Goal: Connect with others: Connect with others

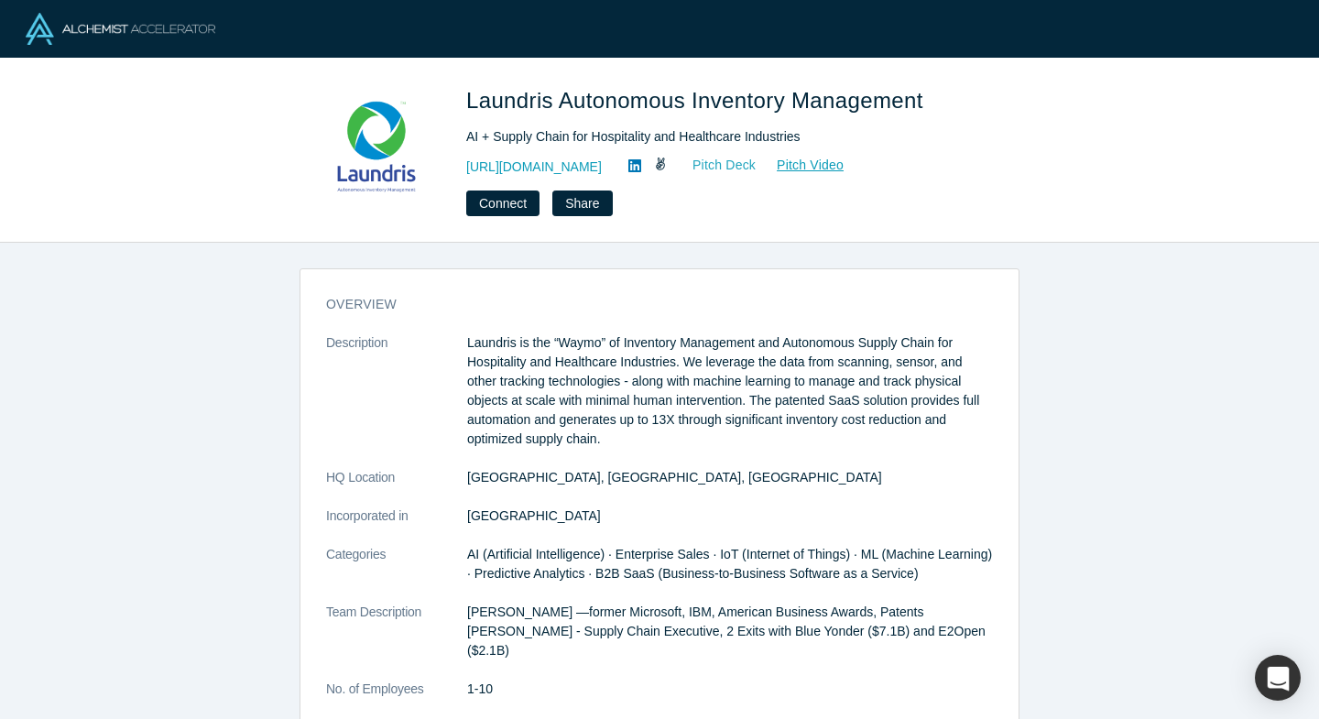
click at [730, 161] on link "Pitch Deck" at bounding box center [714, 165] width 84 height 21
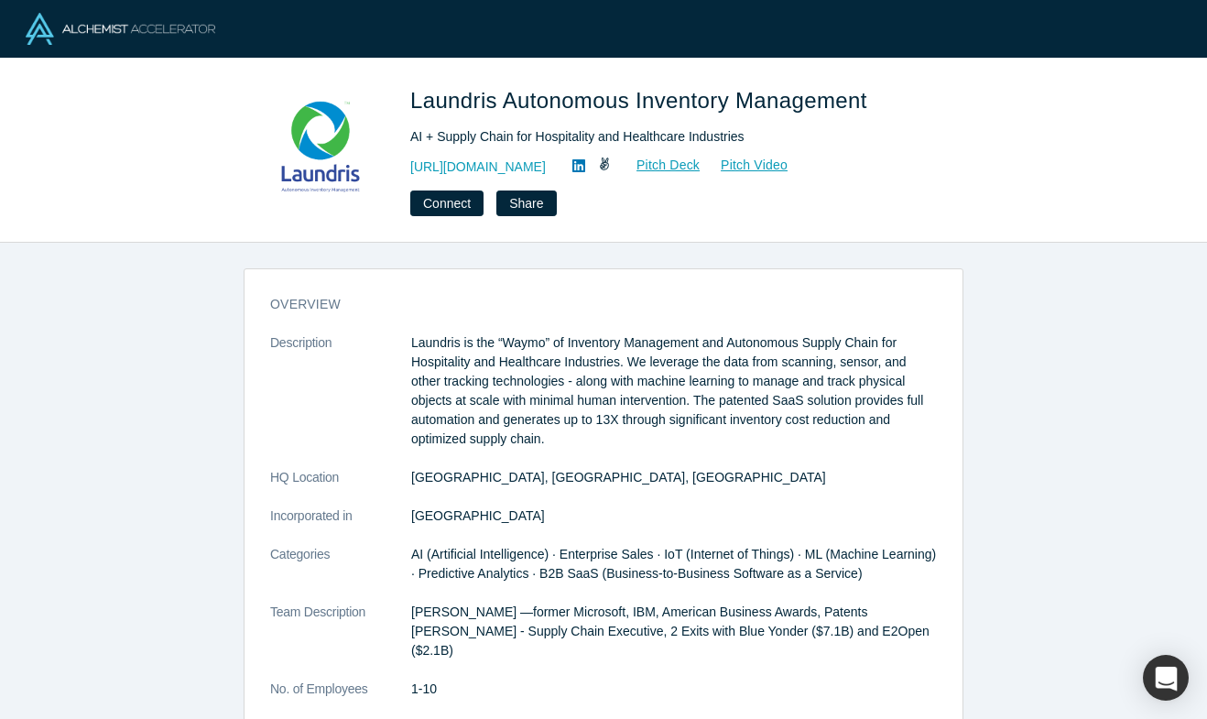
click at [414, 340] on p "Laundris is the “Waymo” of Inventory Management and Autonomous Supply Chain for…" at bounding box center [674, 390] width 526 height 115
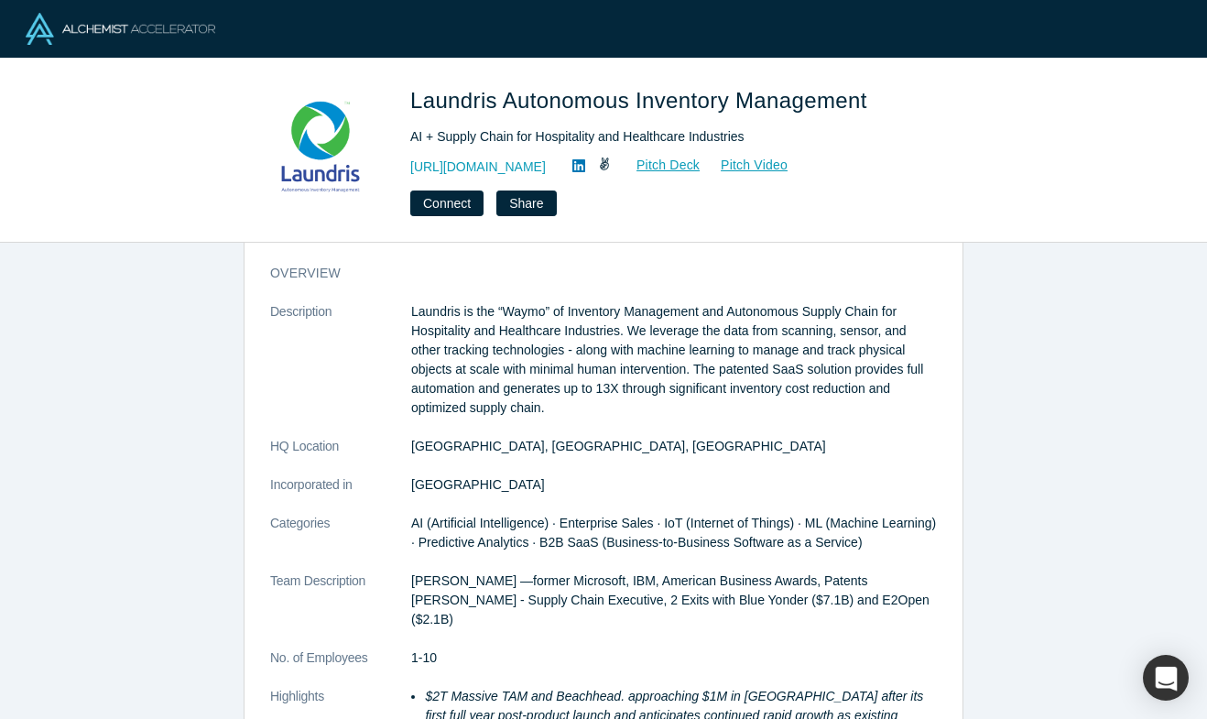
scroll to position [27, 0]
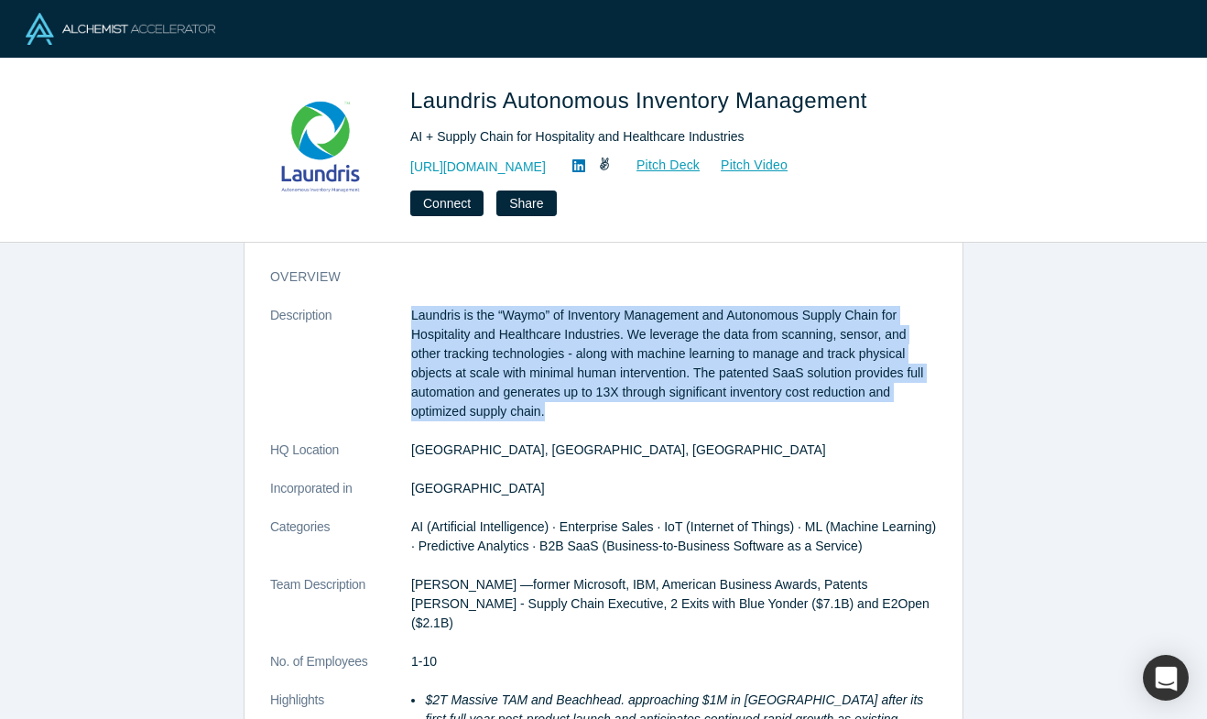
drag, startPoint x: 409, startPoint y: 316, endPoint x: 572, endPoint y: 415, distance: 189.9
click at [572, 415] on dl "Description Laundris is the “Waymo” of Inventory Management and Autonomous Supp…" at bounding box center [603, 575] width 667 height 539
copy dl "Laundris is the “Waymo” of Inventory Management and Autonomous Supply Chain for…"
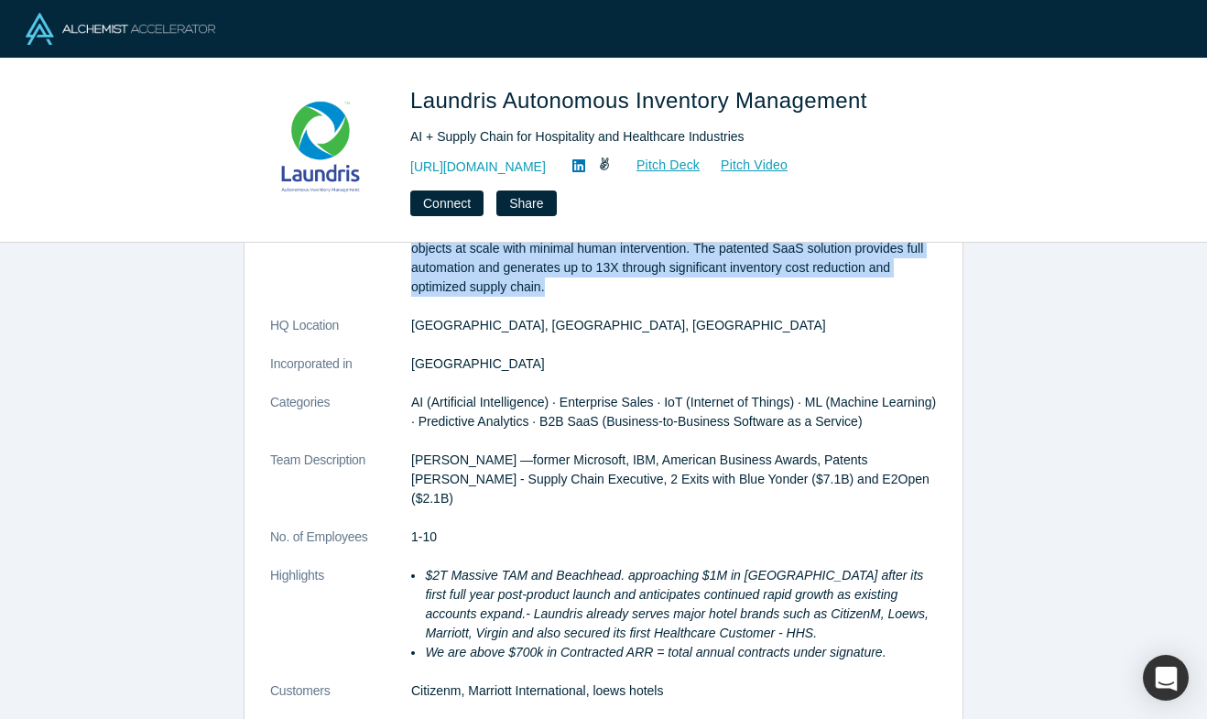
scroll to position [156, 0]
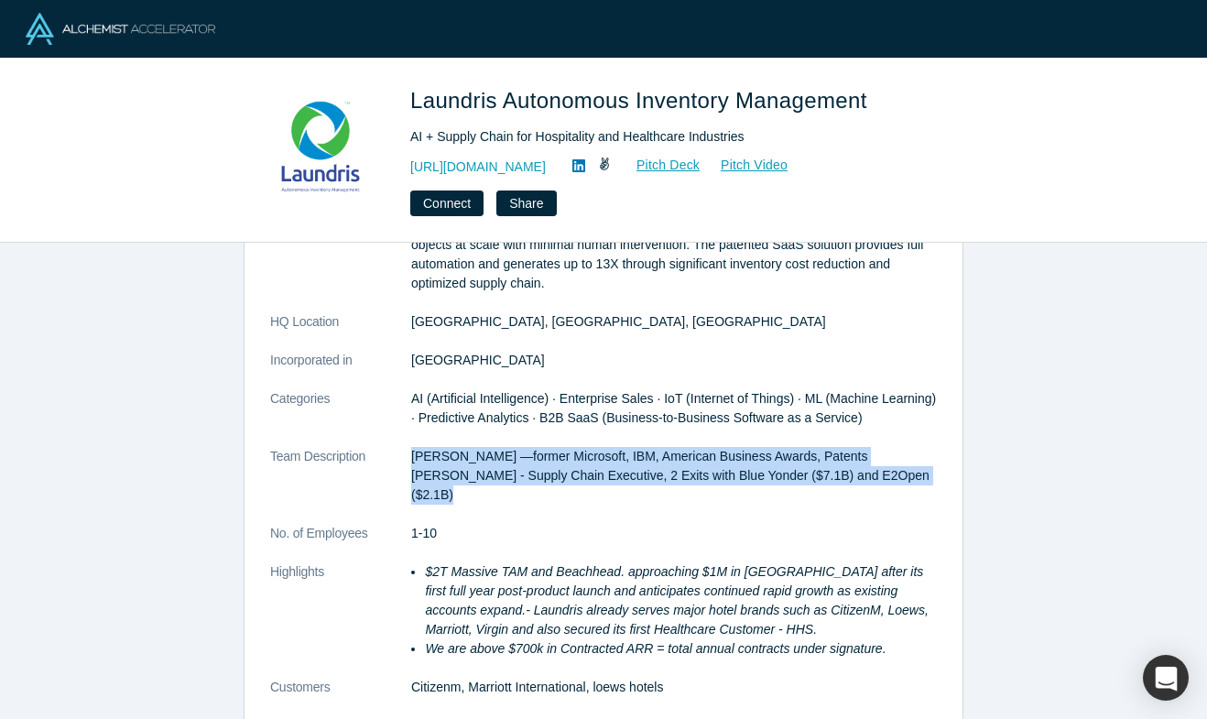
drag, startPoint x: 413, startPoint y: 456, endPoint x: 461, endPoint y: 497, distance: 62.4
click at [461, 497] on p "Don Ward —former Microsoft, IBM, American Business Awards, Patents Mark Nordick…" at bounding box center [674, 476] width 526 height 58
copy p "Don Ward —former Microsoft, IBM, American Business Awards, Patents Mark Nordick…"
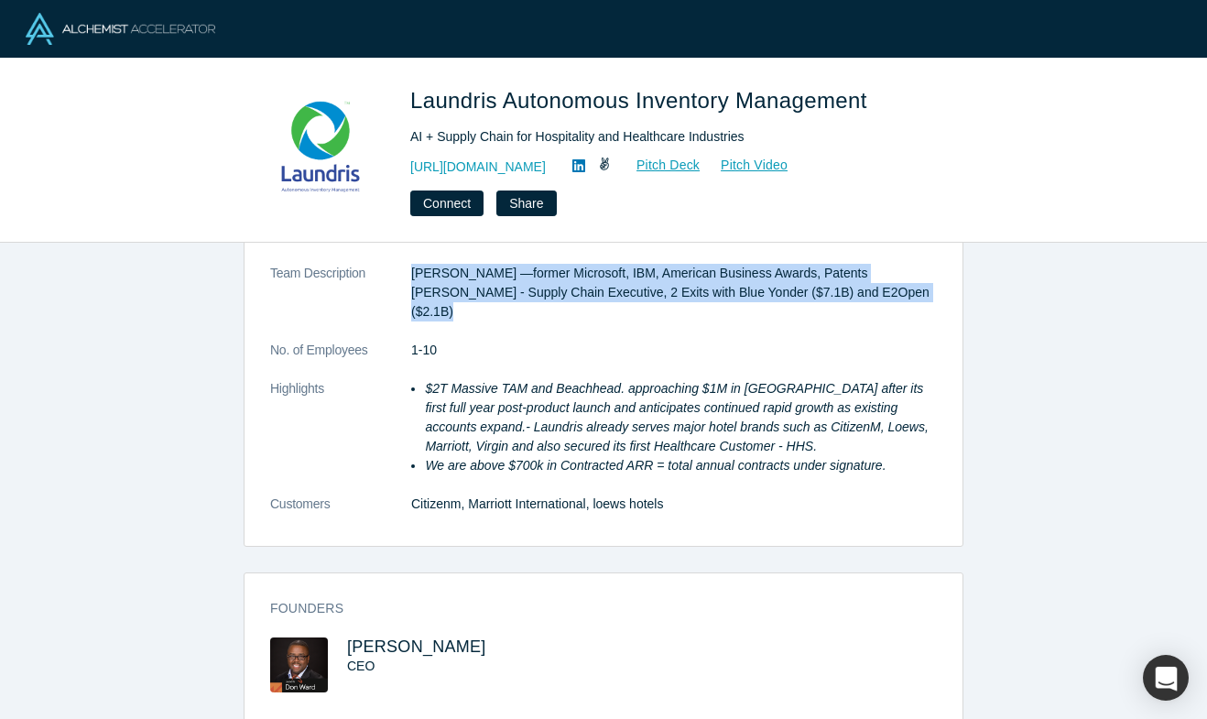
scroll to position [346, 0]
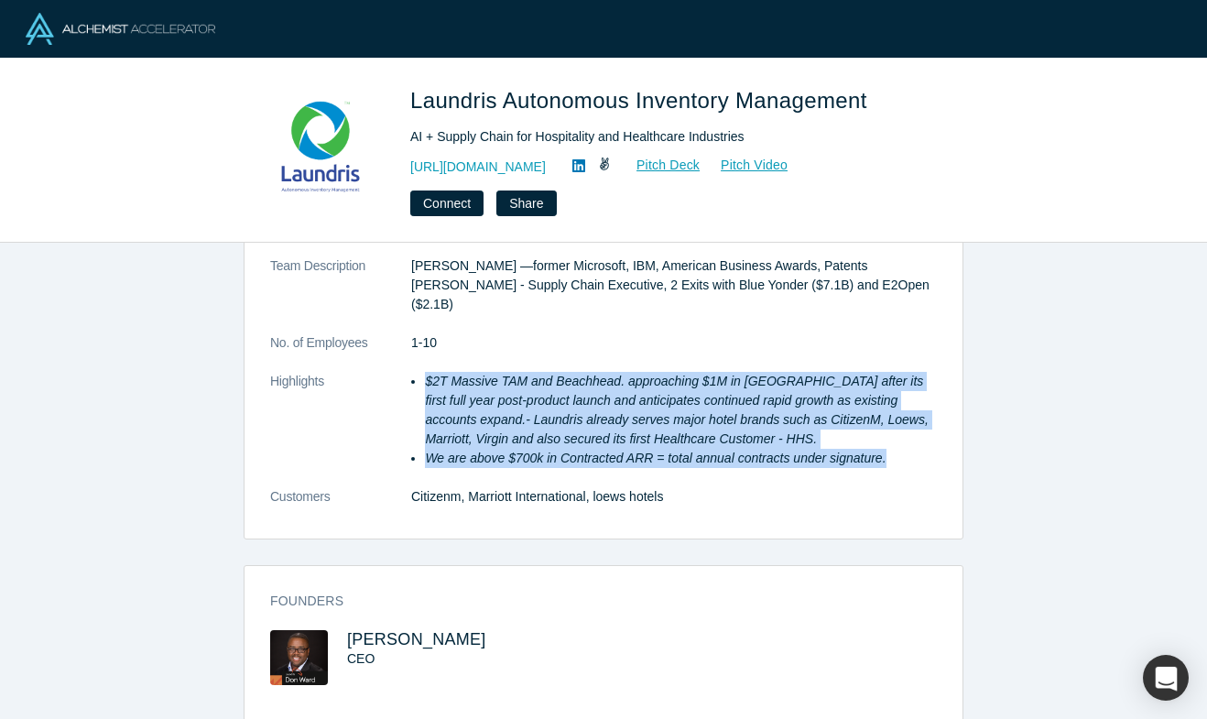
drag, startPoint x: 425, startPoint y: 385, endPoint x: 898, endPoint y: 461, distance: 478.8
click at [900, 462] on ul "$2T Massive TAM and Beachhead. approaching $1M in ARR after its first full year…" at bounding box center [674, 420] width 526 height 96
copy ul "$2T Massive TAM and Beachhead. approaching $1M in ARR after its first full year…"
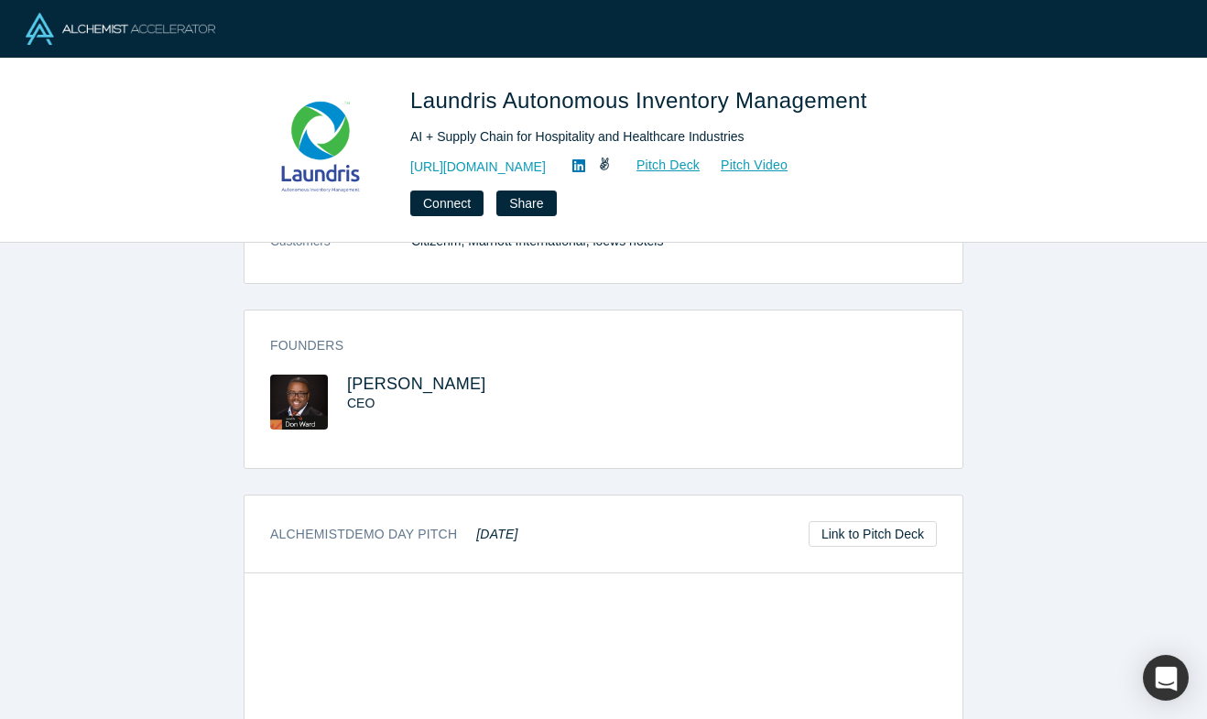
scroll to position [887, 0]
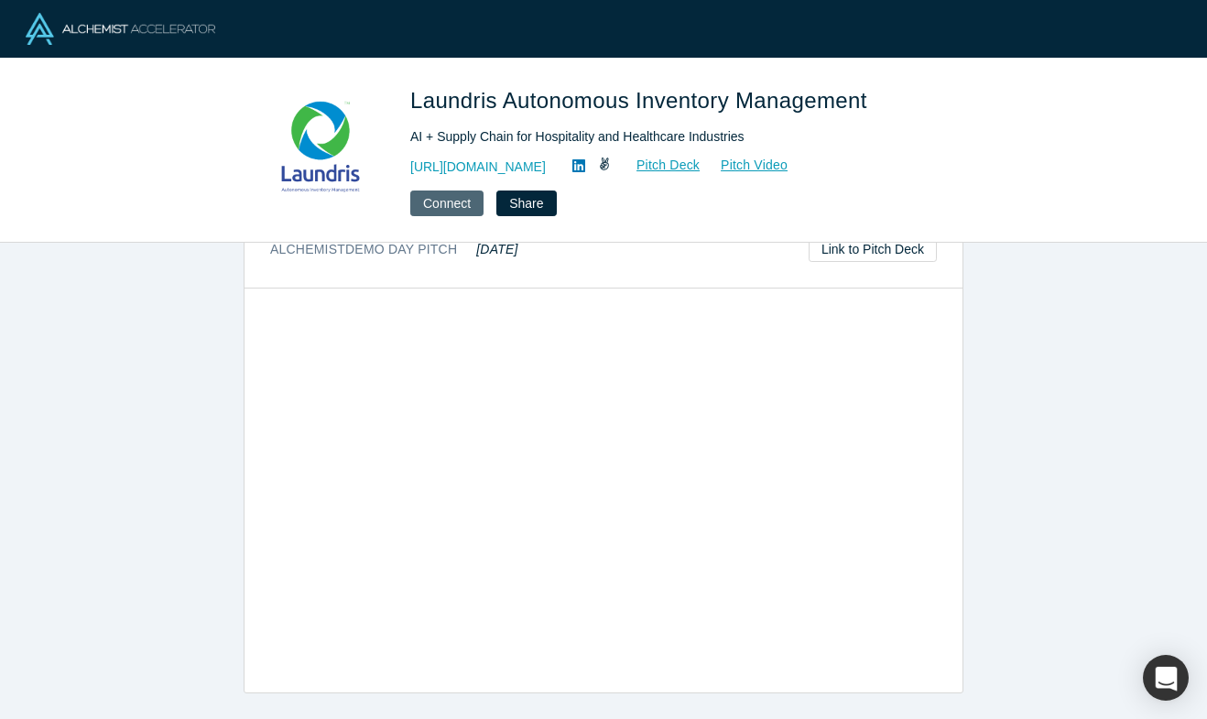
click at [459, 205] on button "Connect" at bounding box center [446, 204] width 73 height 26
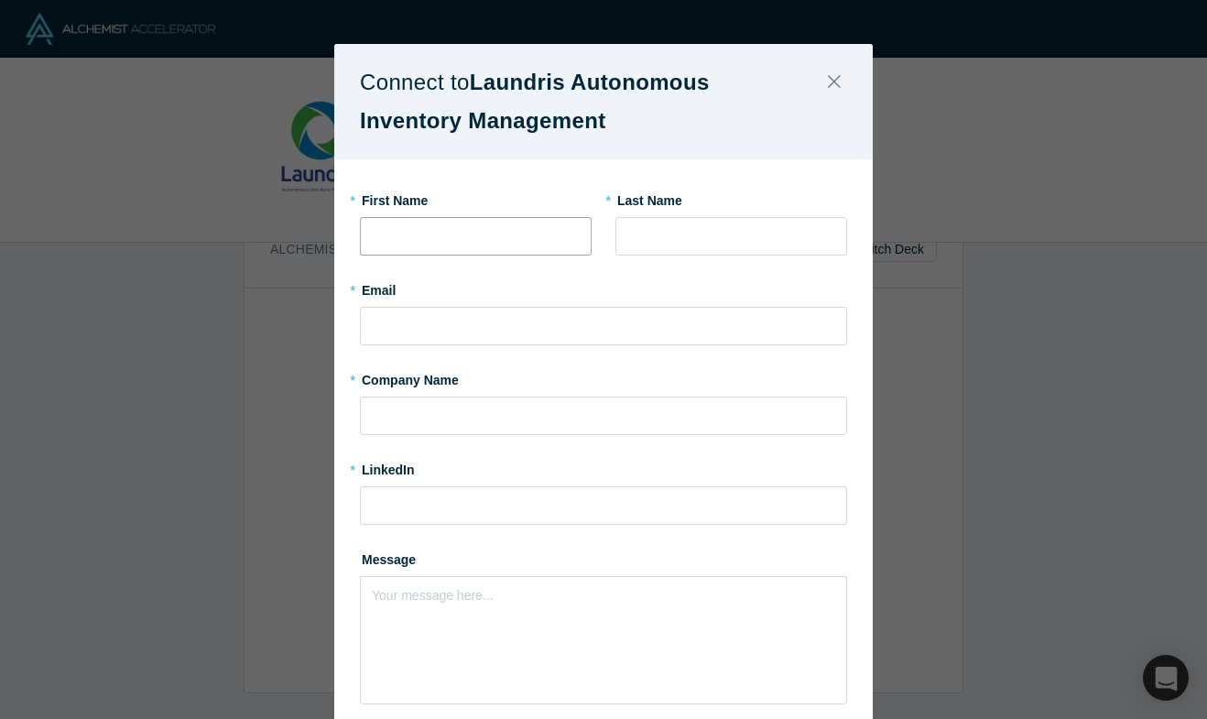
click at [458, 223] on input "text" at bounding box center [476, 236] width 232 height 38
type input "[PERSON_NAME]"
type input "Szyzdek"
click at [532, 333] on input "paulinaannaszyzdek@gmail.com" at bounding box center [603, 326] width 487 height 38
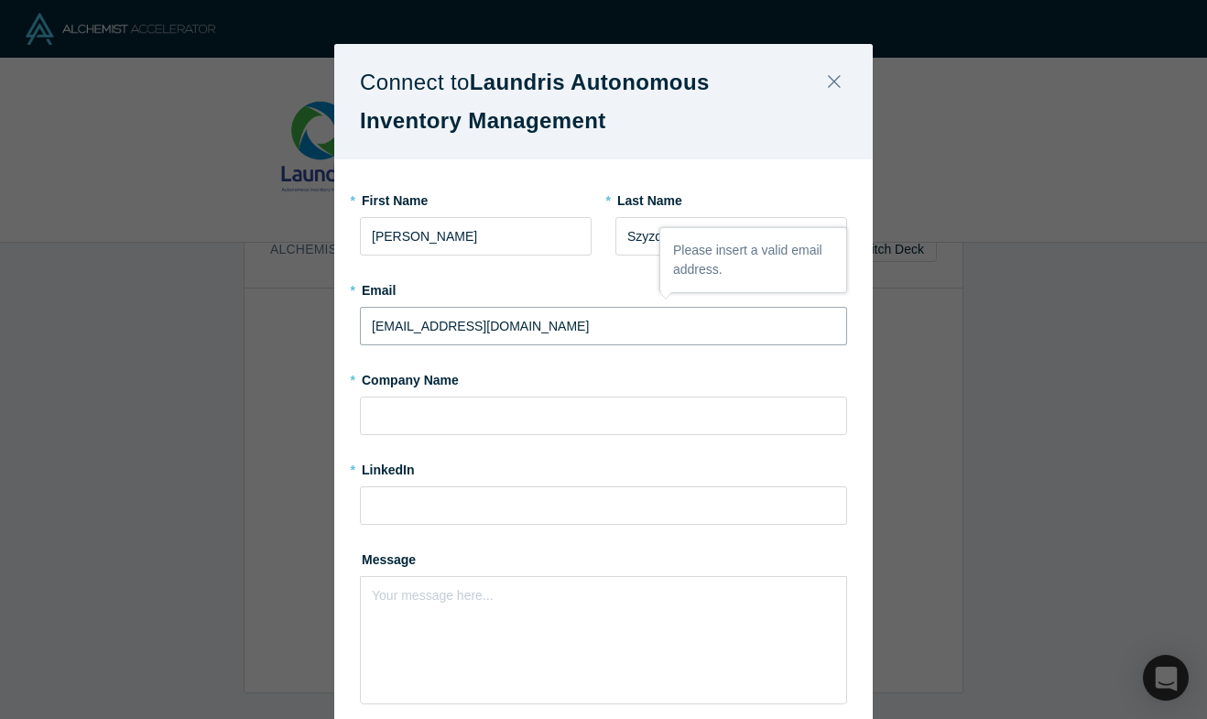
click at [532, 333] on input "paulinaannaszyzdek@gmail.com" at bounding box center [603, 326] width 487 height 38
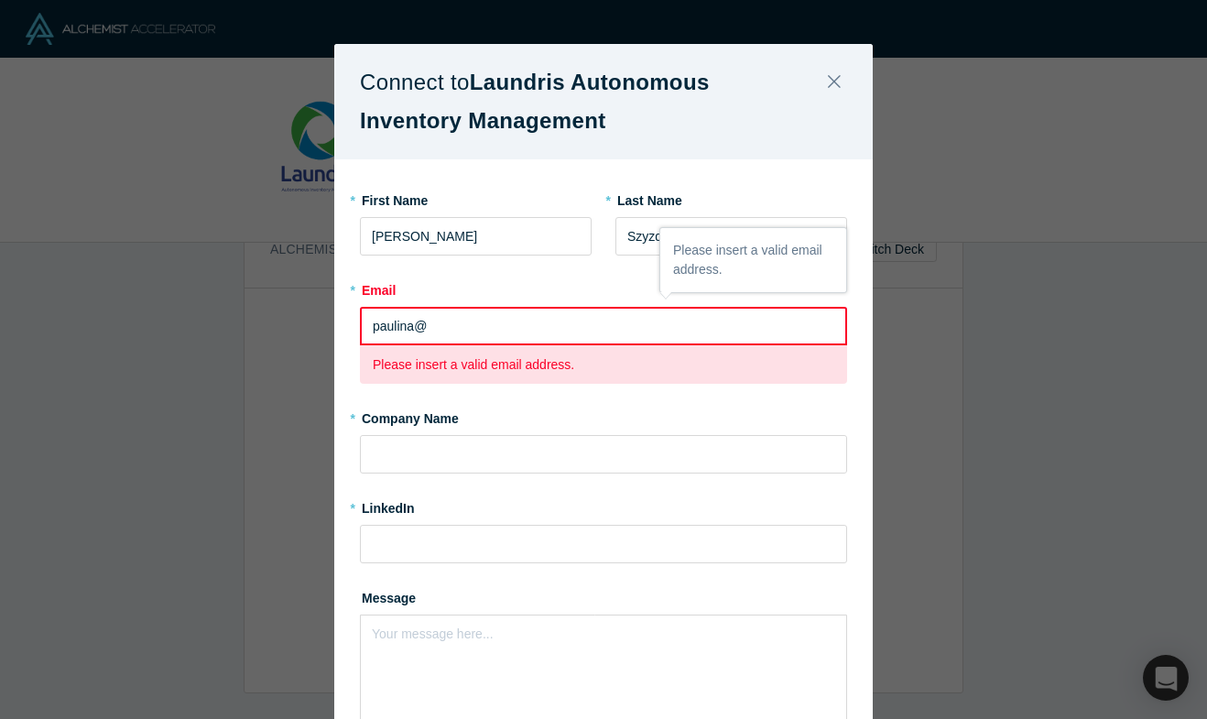
type input "[EMAIL_ADDRESS][DOMAIN_NAME]"
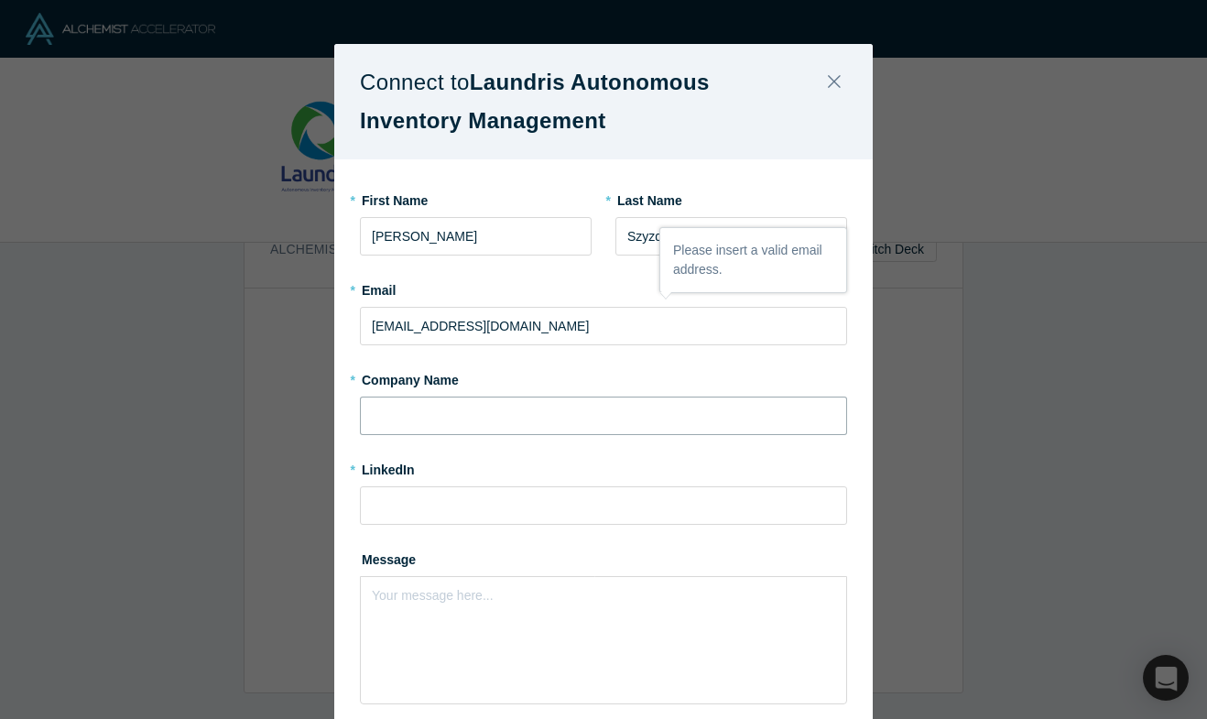
click at [533, 422] on input "text" at bounding box center [603, 416] width 487 height 38
type input "e12 vc"
click at [432, 513] on input at bounding box center [603, 505] width 487 height 38
paste input "[URL][DOMAIN_NAME]"
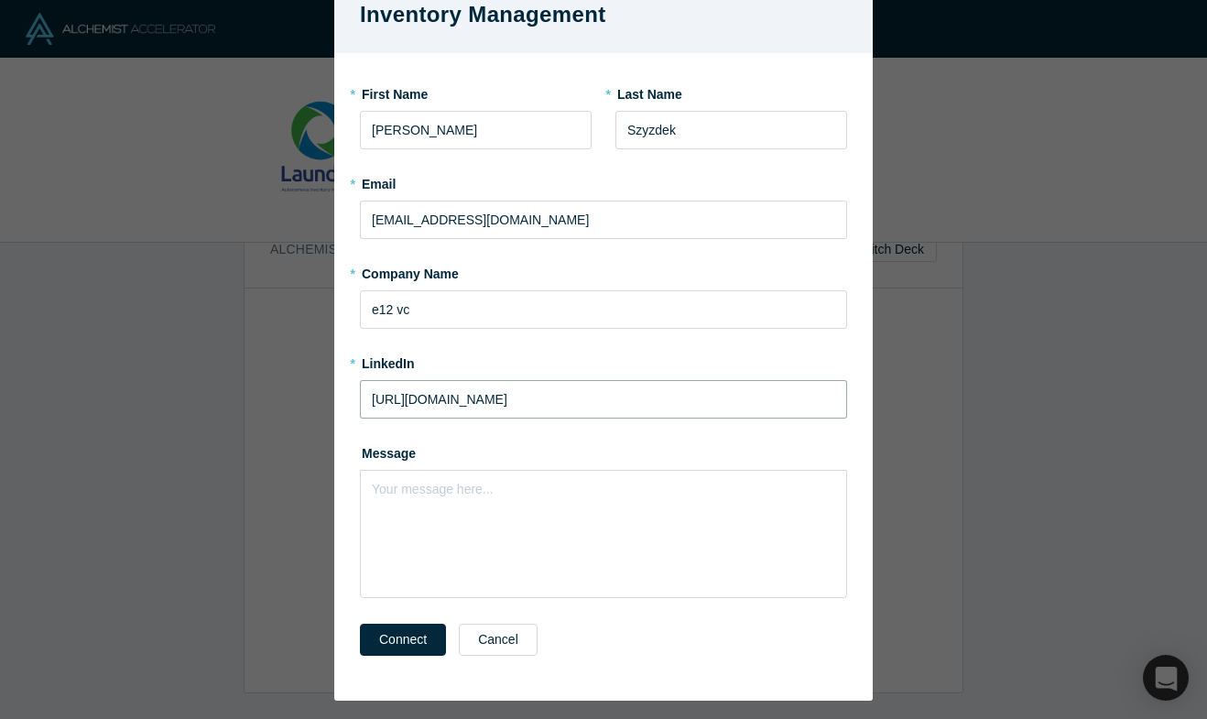
scroll to position [132, 0]
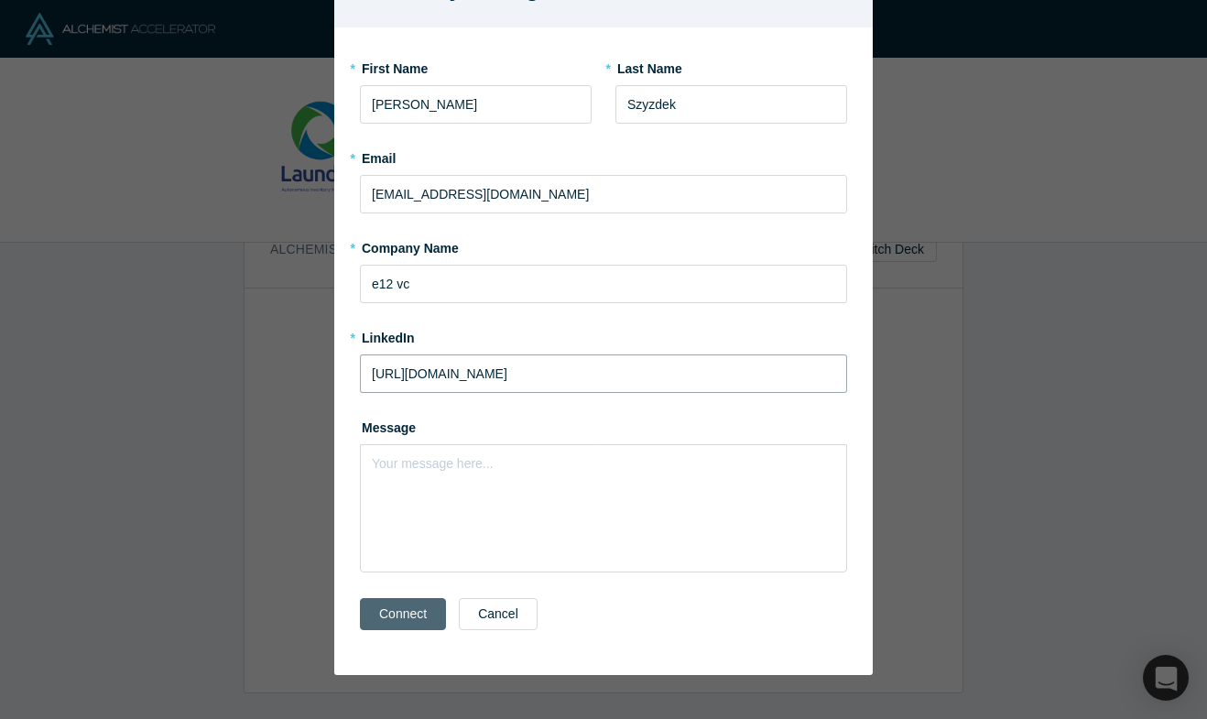
type input "[URL][DOMAIN_NAME]"
click at [394, 621] on button "Connect" at bounding box center [403, 614] width 86 height 32
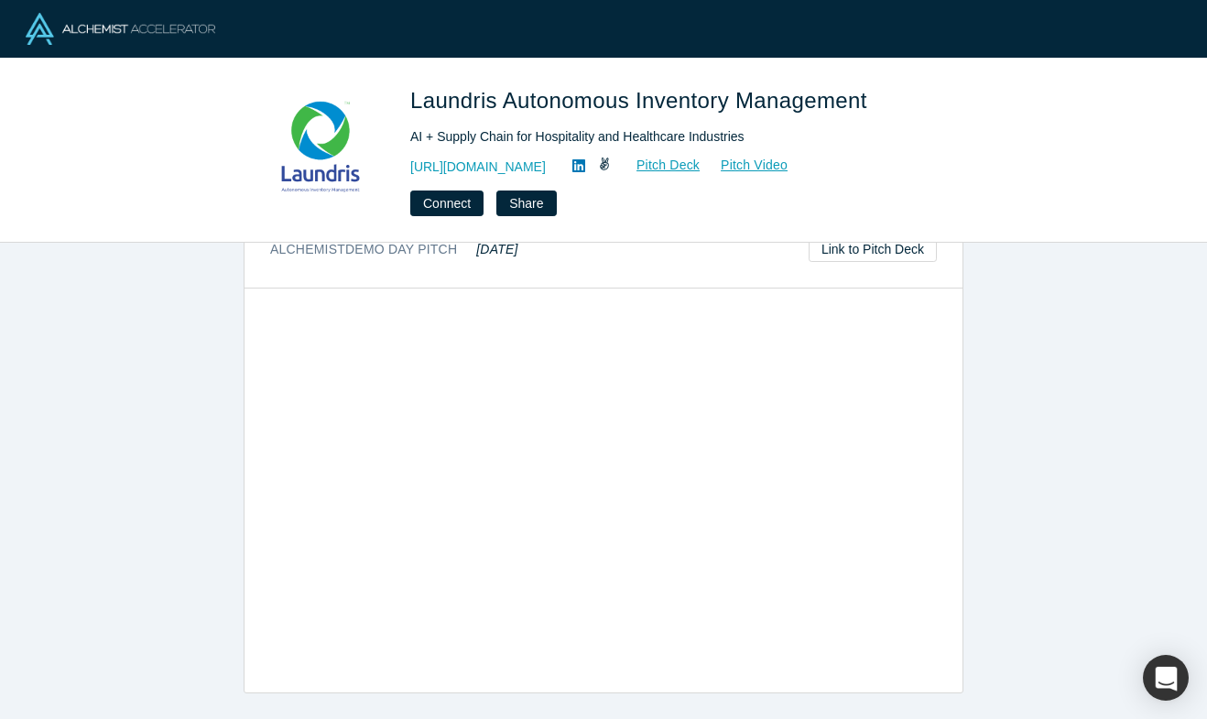
click at [116, 419] on div "overview Description Laundris is the “Waymo” of Inventory Management and Autono…" at bounding box center [603, 481] width 1207 height 476
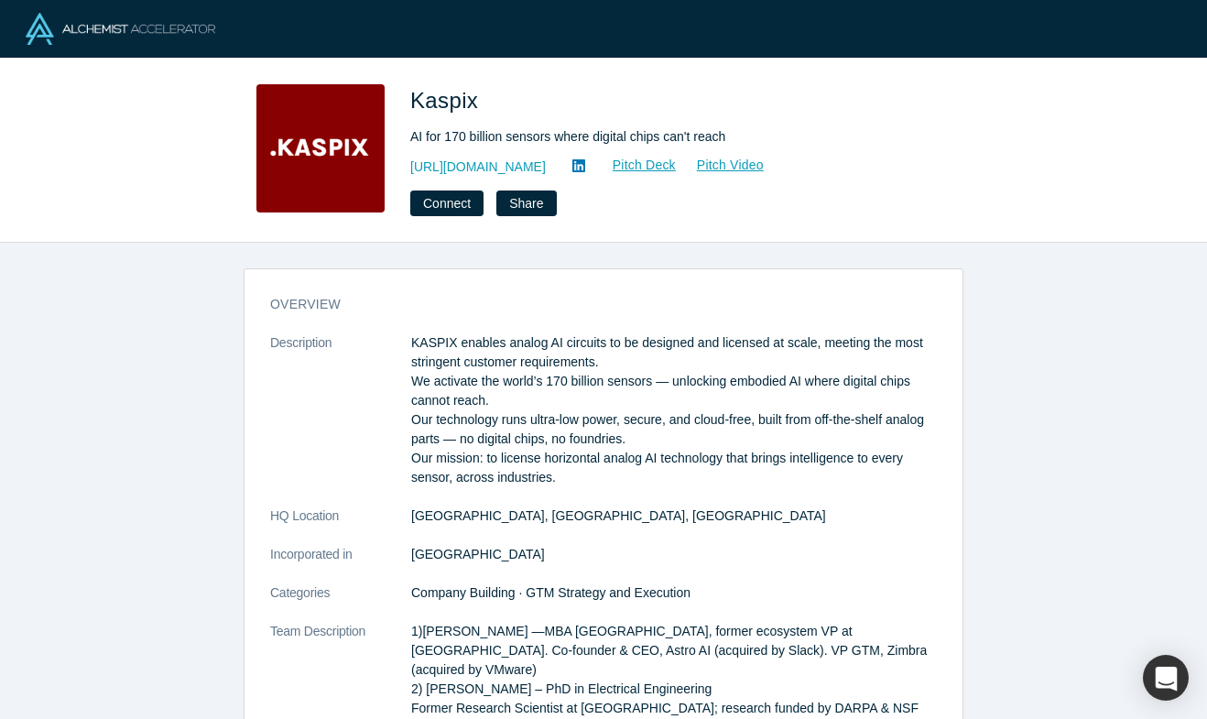
click at [573, 165] on icon at bounding box center [579, 165] width 13 height 15
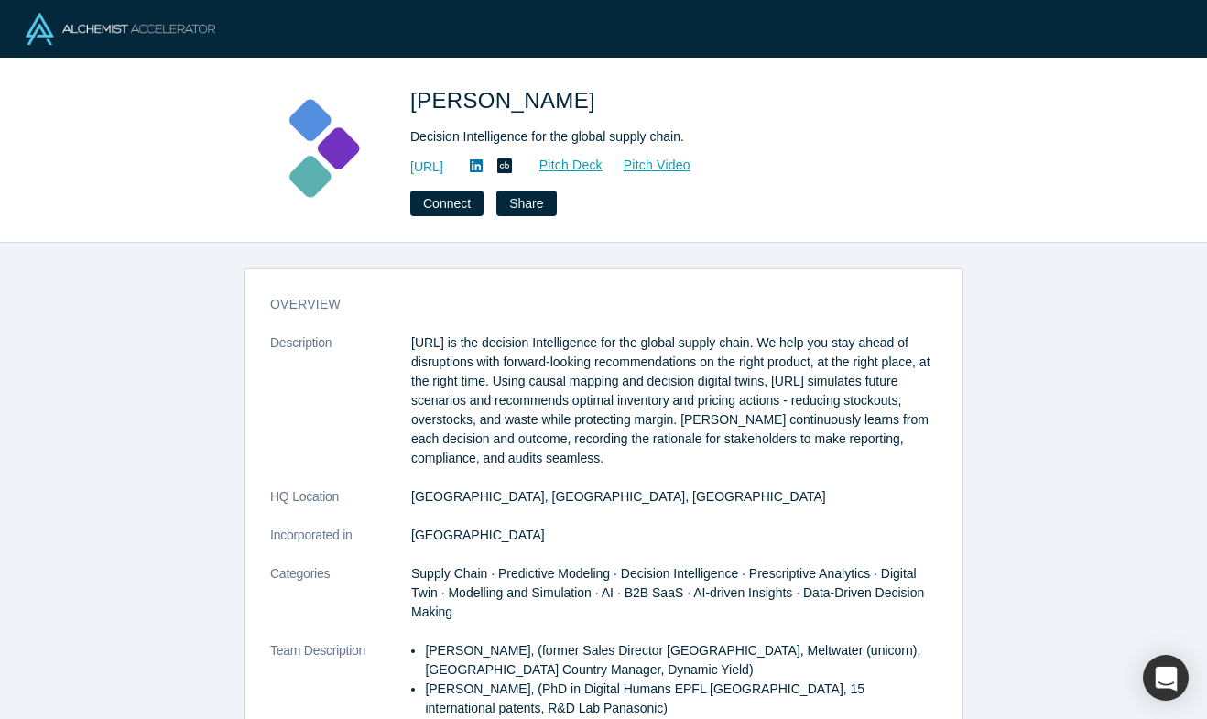
drag, startPoint x: 409, startPoint y: 340, endPoint x: 617, endPoint y: 455, distance: 237.8
click at [617, 455] on dl "Description Kimaru.ai is the decision Intelligence for the global supply chain.…" at bounding box center [603, 602] width 667 height 539
copy dl "Kimaru.ai is the decision Intelligence for the global supply chain. We help you…"
click at [604, 164] on link "Pitch Deck" at bounding box center [561, 165] width 84 height 21
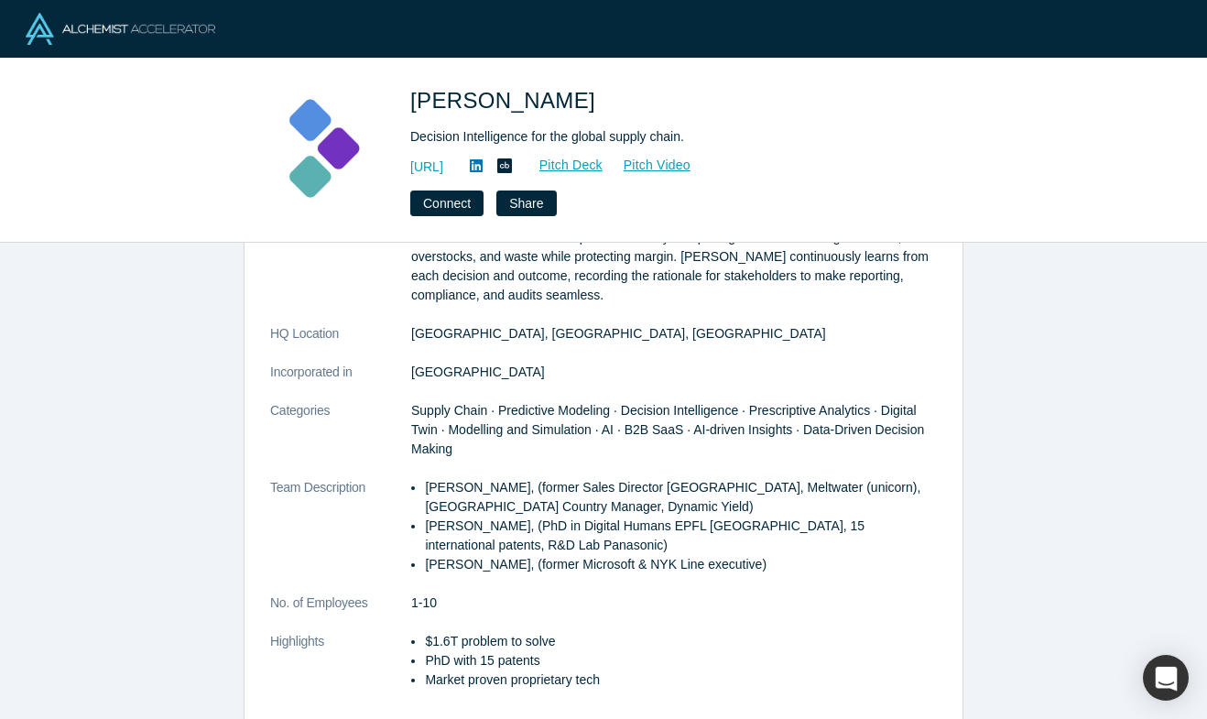
scroll to position [177, 0]
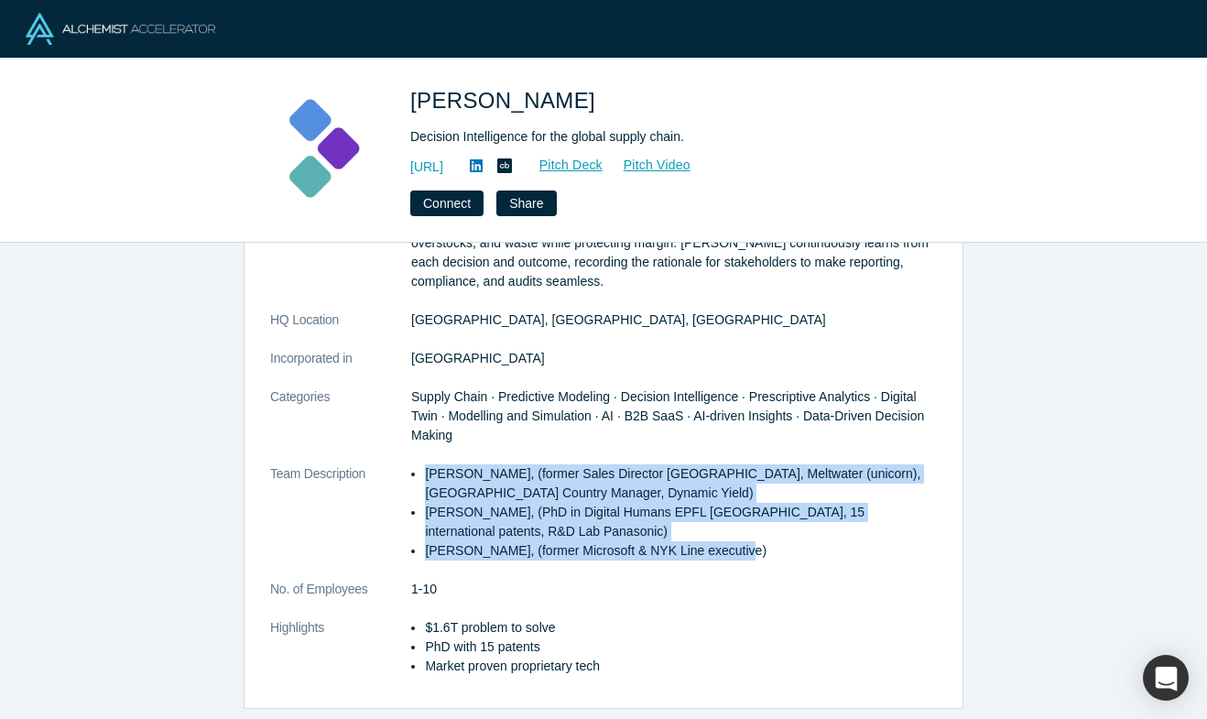
drag, startPoint x: 421, startPoint y: 471, endPoint x: 777, endPoint y: 556, distance: 365.5
click at [777, 556] on ul "Evan Burkosky, (former Sales Director Japan, Meltwater (unicorn), Japan Country…" at bounding box center [674, 512] width 526 height 96
copy ul "Evan Burkosky, (former Sales Director Japan, Meltwater (unicorn), Japan Country…"
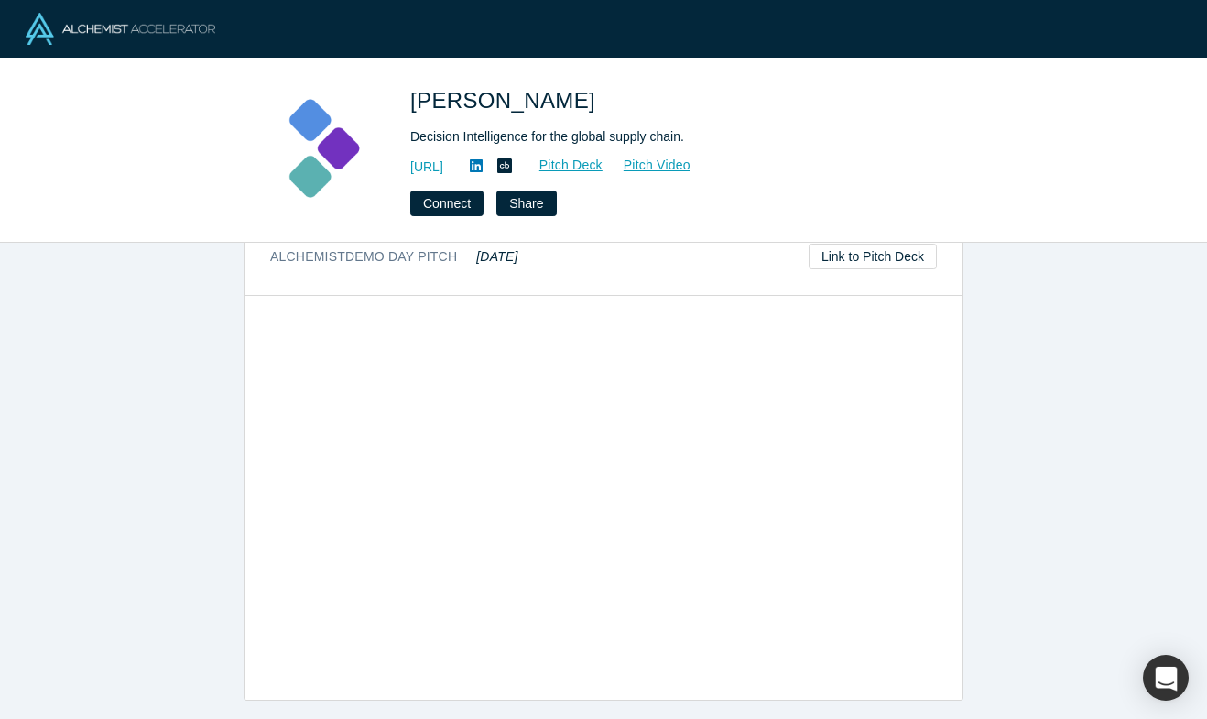
scroll to position [962, 0]
click at [60, 581] on div "overview Description Kimaru.ai is the decision Intelligence for the global supp…" at bounding box center [603, 481] width 1207 height 476
click at [443, 162] on link "https://kimaru.ai/" at bounding box center [426, 167] width 33 height 19
click at [483, 166] on icon at bounding box center [476, 165] width 13 height 15
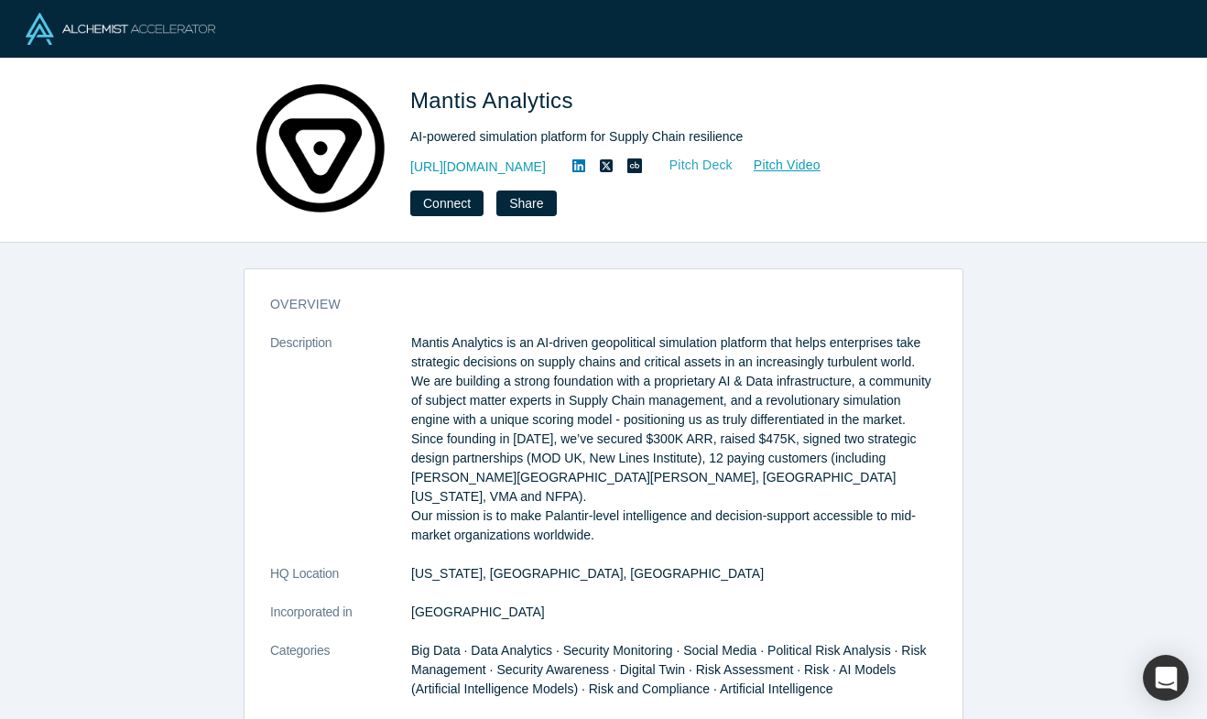
click at [716, 164] on link "Pitch Deck" at bounding box center [691, 165] width 84 height 21
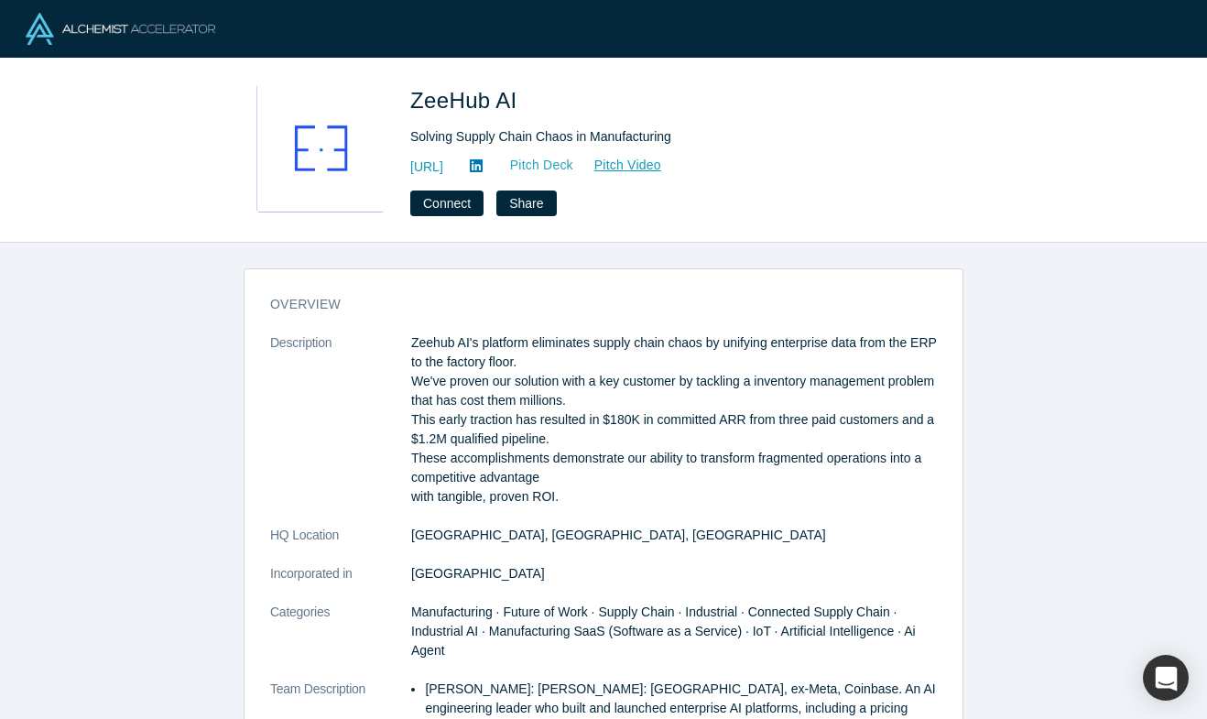
click at [574, 169] on link "Pitch Deck" at bounding box center [532, 165] width 84 height 21
click at [442, 169] on link "https://zeehub.ai" at bounding box center [426, 167] width 33 height 19
click at [483, 162] on icon at bounding box center [476, 165] width 13 height 13
drag, startPoint x: 409, startPoint y: 340, endPoint x: 576, endPoint y: 497, distance: 229.4
click at [576, 497] on dl "Description Zeehub AI's platform eliminates supply chain chaos by unifying ente…" at bounding box center [603, 641] width 667 height 616
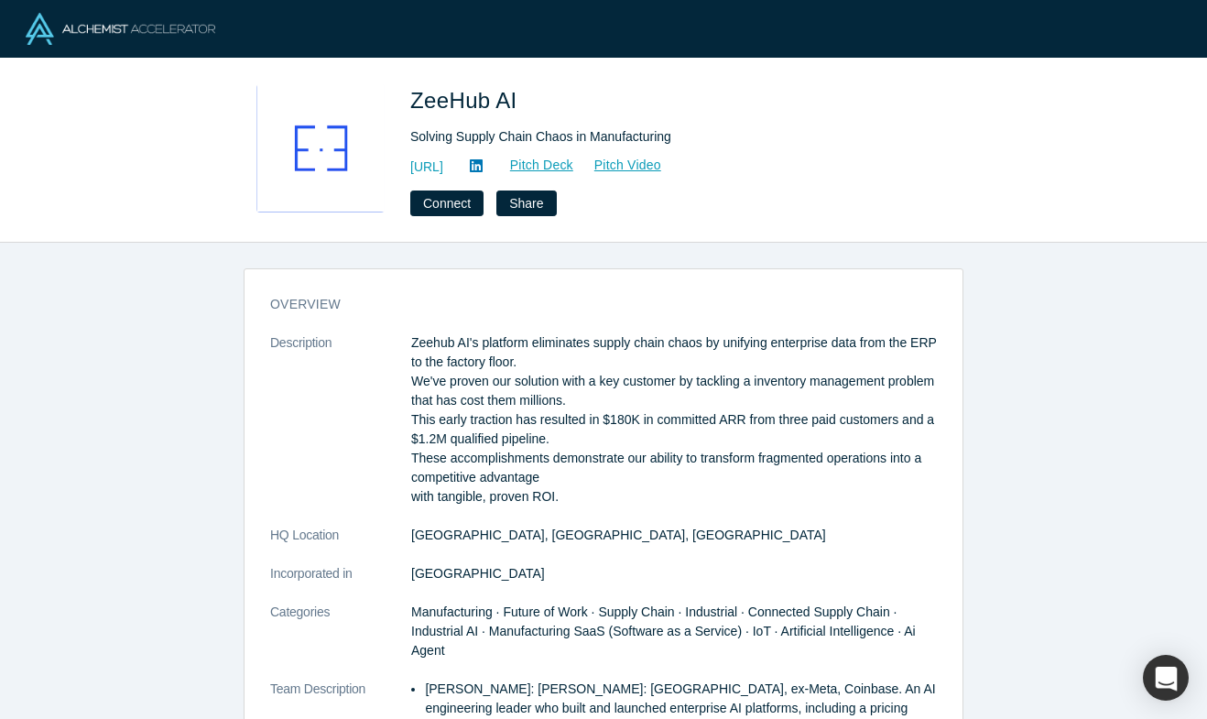
copy dl "Zeehub AI's platform eliminates supply chain chaos by unifying enterprise data …"
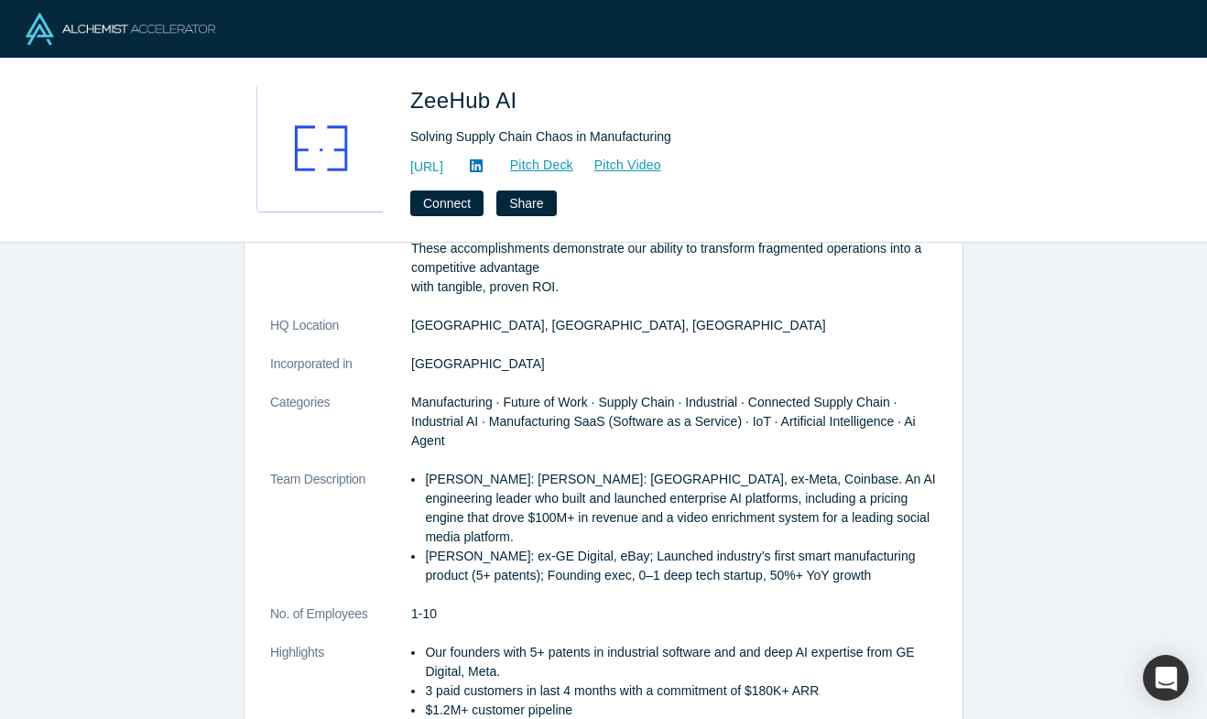
scroll to position [288, 0]
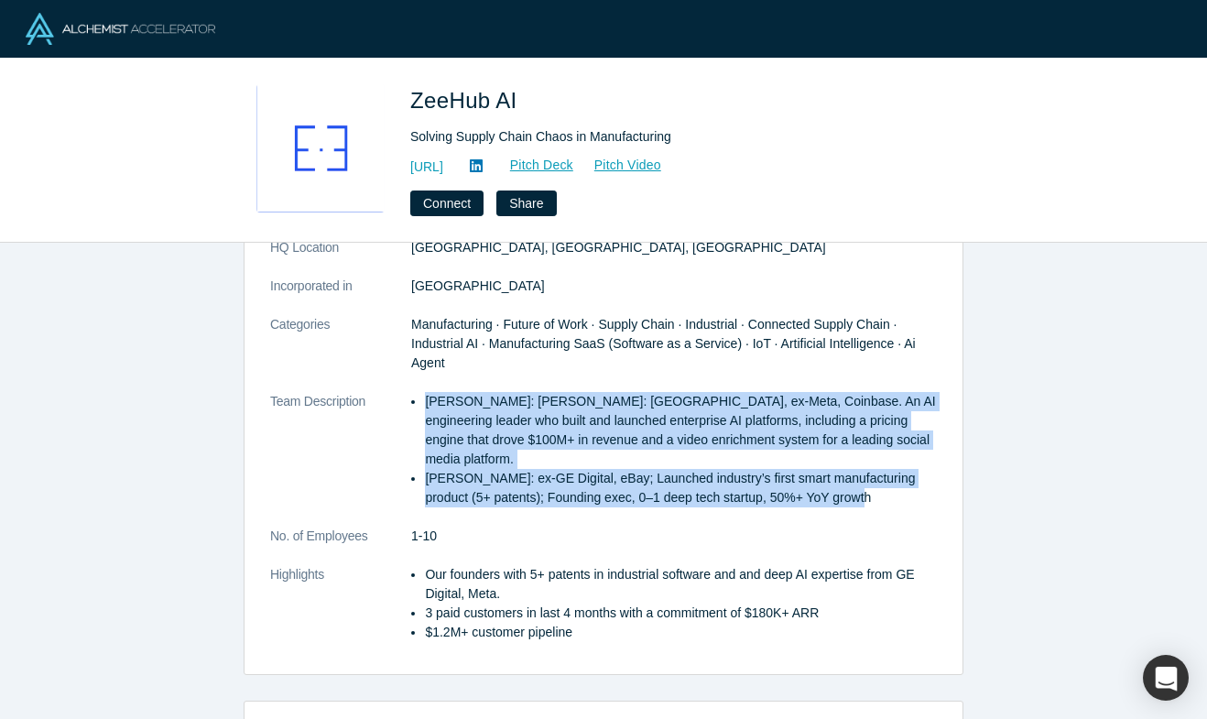
drag, startPoint x: 420, startPoint y: 400, endPoint x: 906, endPoint y: 492, distance: 494.1
click at [906, 492] on ul "Shekhar Nirkhe: Shekhar Nirkhe: UC Berkeley, ex-Meta, Coinbase. An AI engineeri…" at bounding box center [674, 449] width 526 height 115
copy ul "Shekhar Nirkhe: Shekhar Nirkhe: UC Berkeley, ex-Meta, Coinbase. An AI engineeri…"
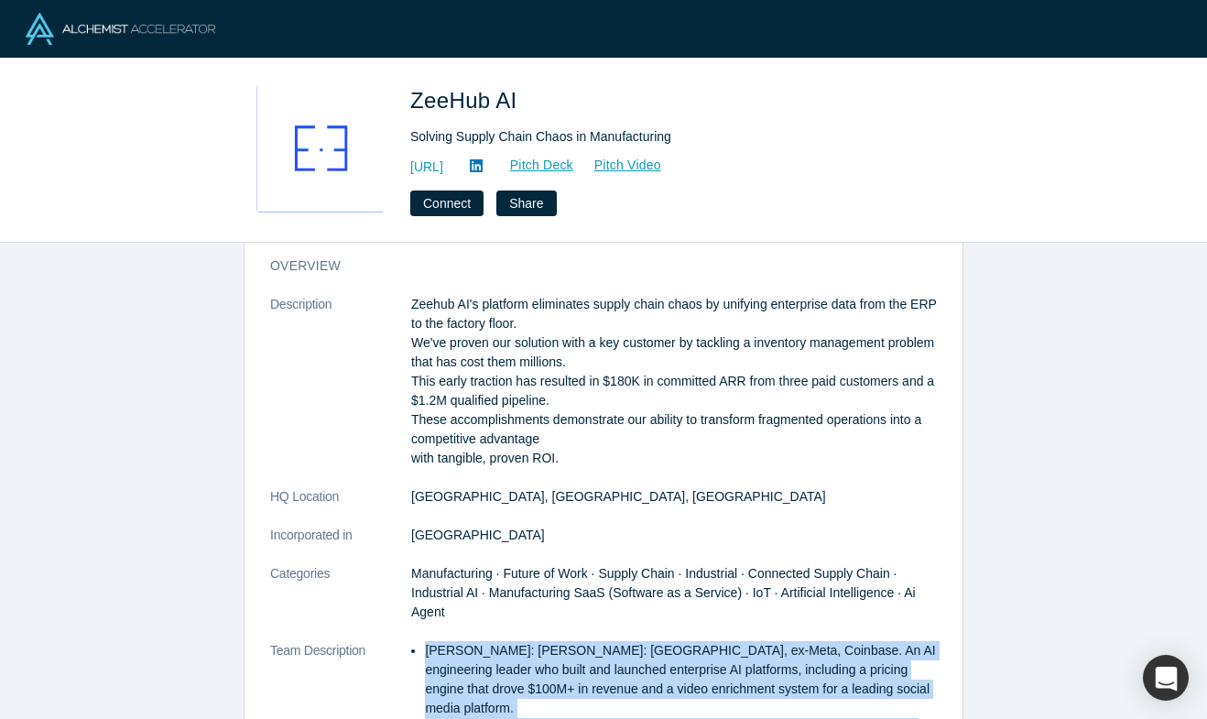
scroll to position [0, 0]
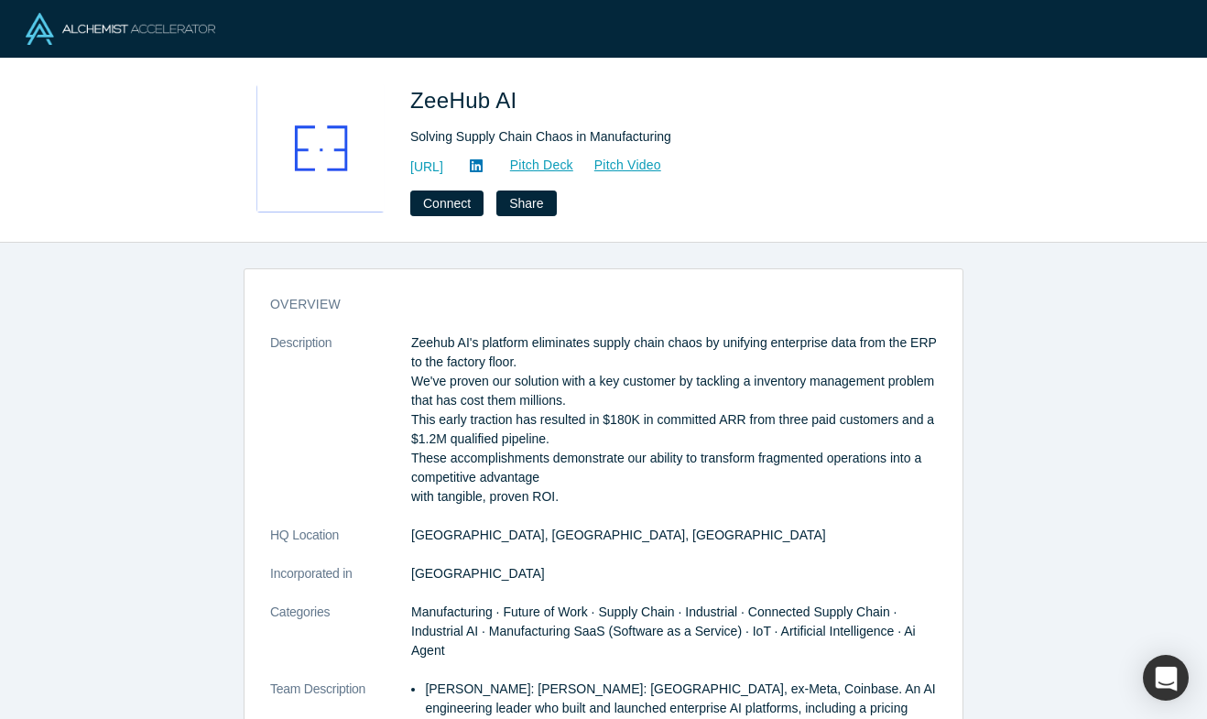
click at [154, 508] on div "overview Description Zeehub AI's platform eliminates supply chain chaos by unif…" at bounding box center [603, 481] width 1207 height 476
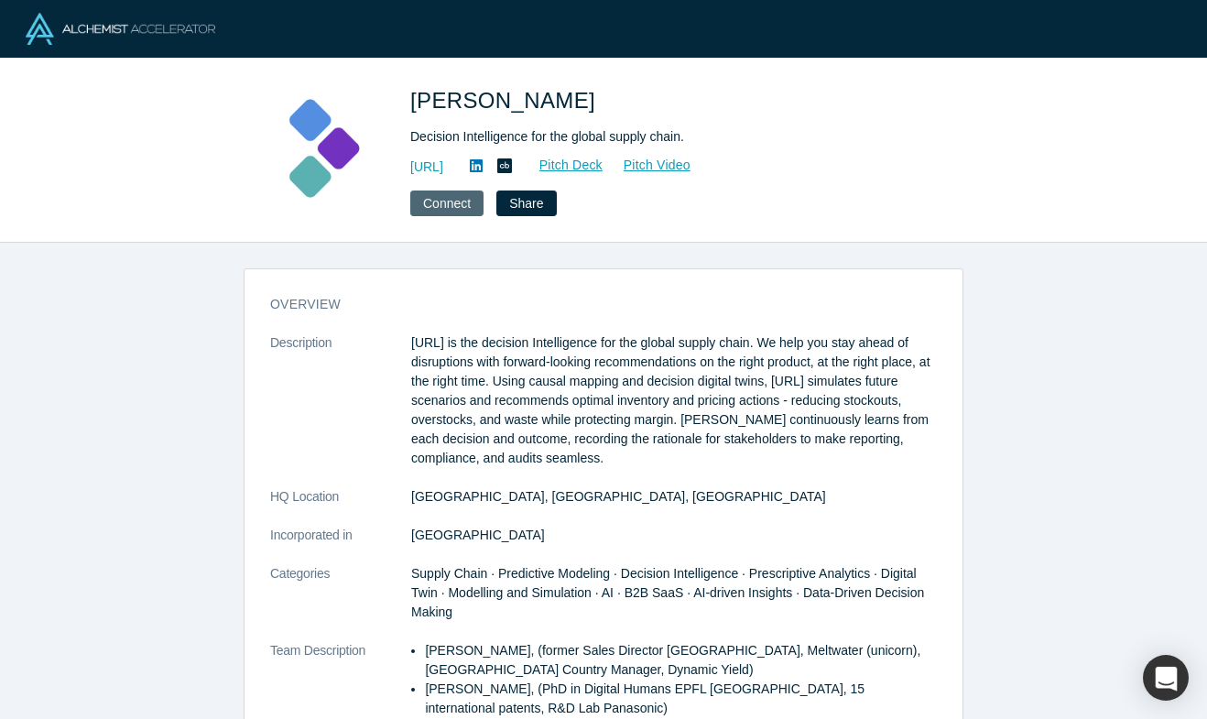
click at [441, 209] on button "Connect" at bounding box center [446, 204] width 73 height 26
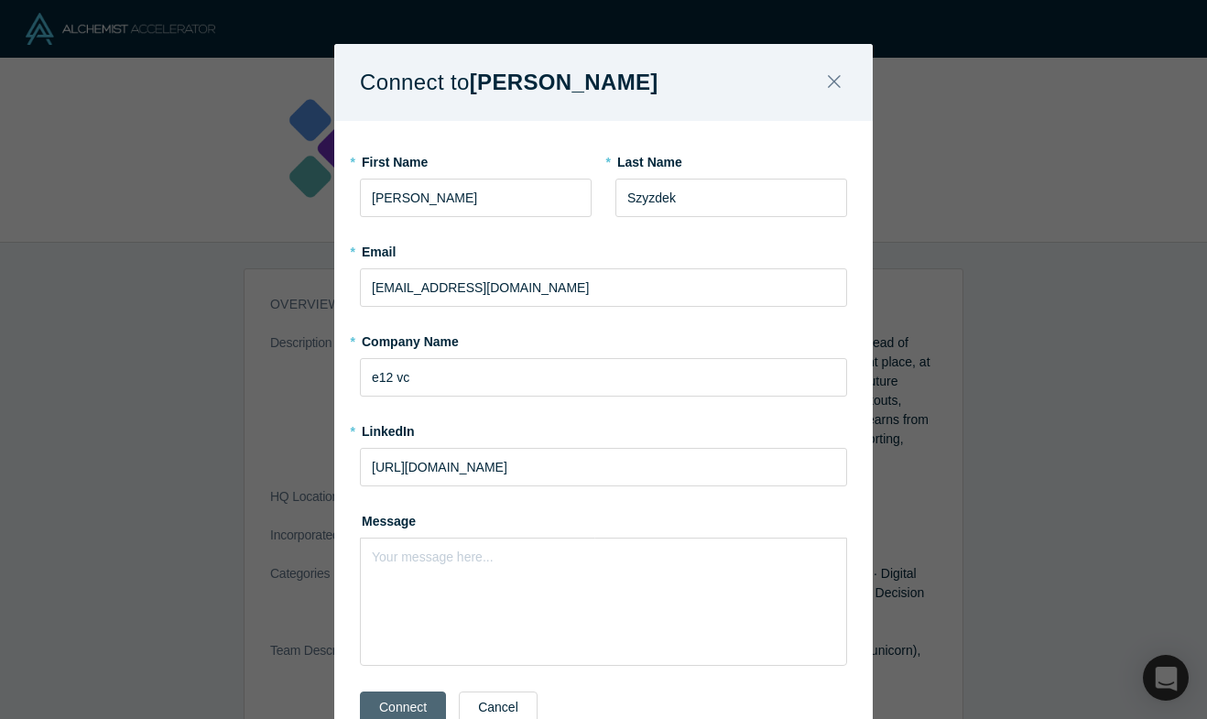
click at [414, 704] on button "Connect" at bounding box center [403, 708] width 86 height 32
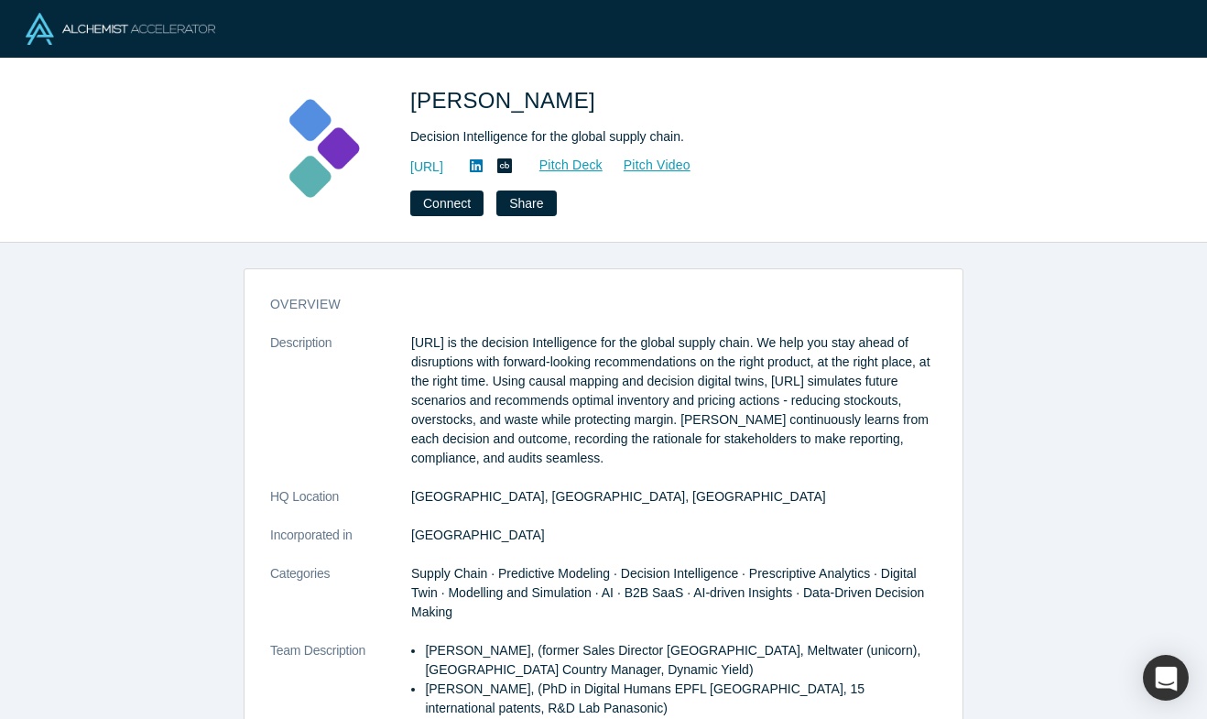
click at [619, 418] on p "[URL] is the decision Intelligence for the global supply chain. We help you sta…" at bounding box center [674, 400] width 526 height 135
